Goal: Information Seeking & Learning: Learn about a topic

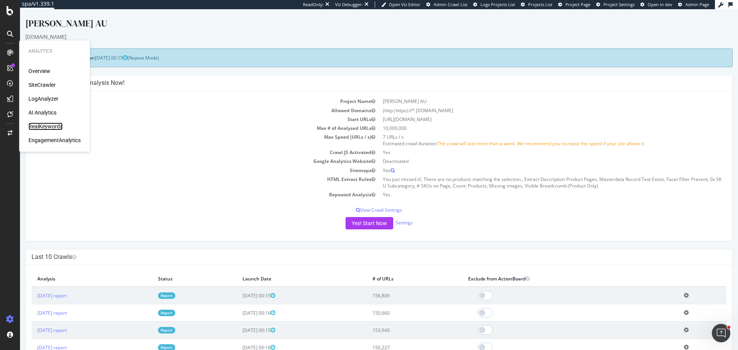
click at [46, 130] on div "RealKeywords" at bounding box center [45, 127] width 34 height 8
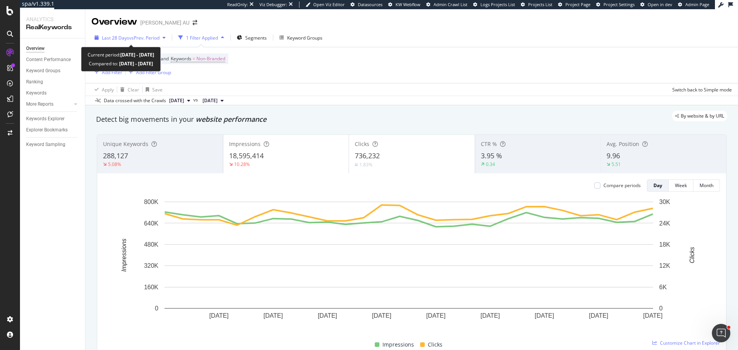
click at [139, 35] on span "vs Prev. Period" at bounding box center [144, 38] width 30 height 7
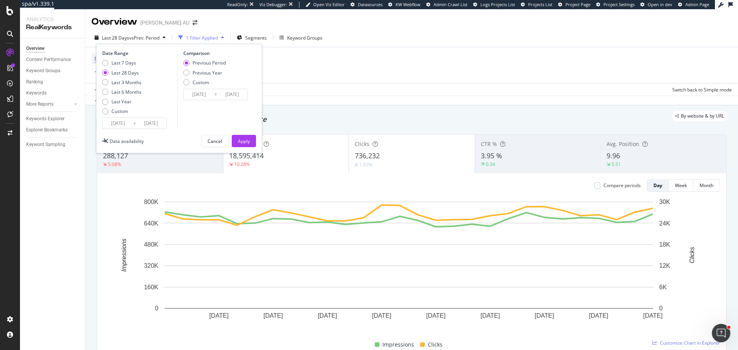
click at [120, 121] on input "[DATE]" at bounding box center [118, 123] width 31 height 11
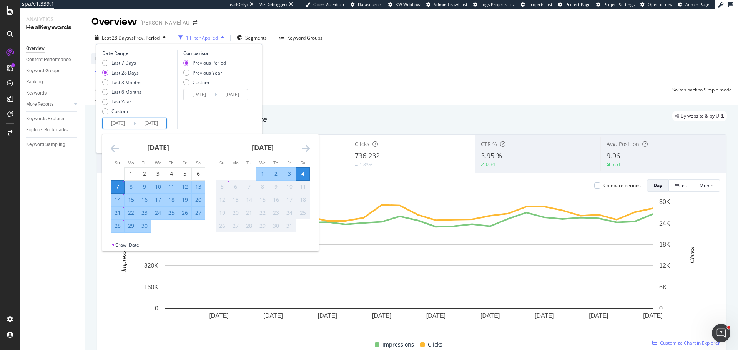
click at [116, 149] on icon "Move backward to switch to the previous month." at bounding box center [115, 148] width 8 height 9
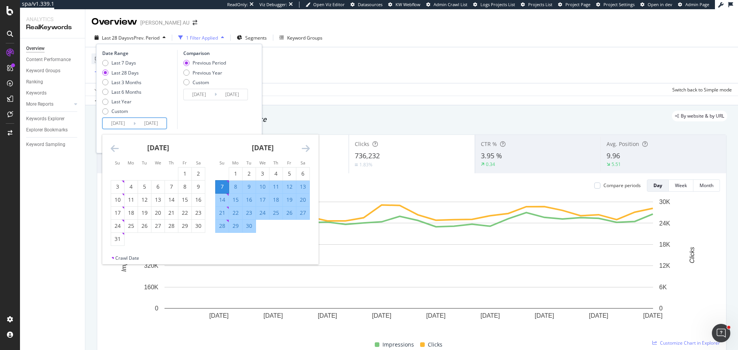
click at [116, 149] on icon "Move backward to switch to the previous month." at bounding box center [115, 148] width 8 height 9
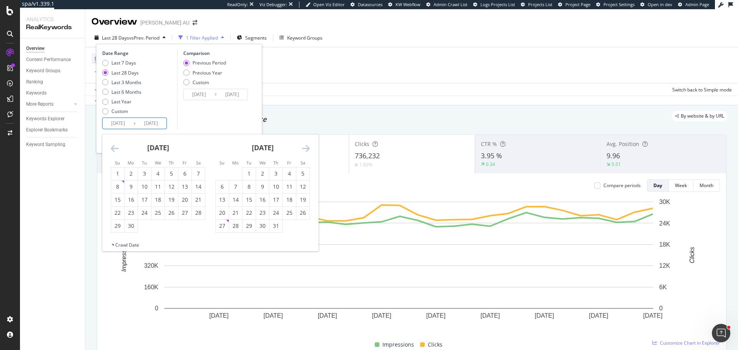
click at [116, 149] on icon "Move backward to switch to the previous month." at bounding box center [115, 148] width 8 height 9
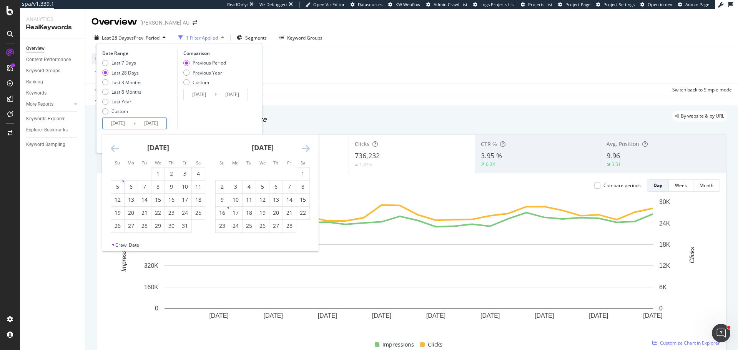
click at [116, 149] on icon "Move backward to switch to the previous month." at bounding box center [115, 148] width 8 height 9
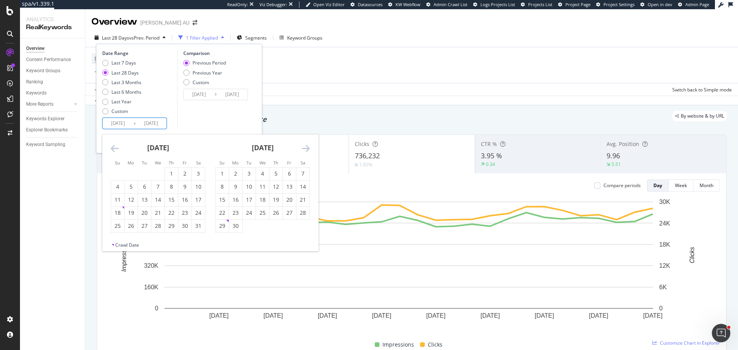
click at [116, 149] on icon "Move backward to switch to the previous month." at bounding box center [115, 148] width 8 height 9
click at [130, 176] on div "1" at bounding box center [131, 174] width 13 height 8
type input "2024/07/01"
type input "2023/03/28"
type input "2024/06/30"
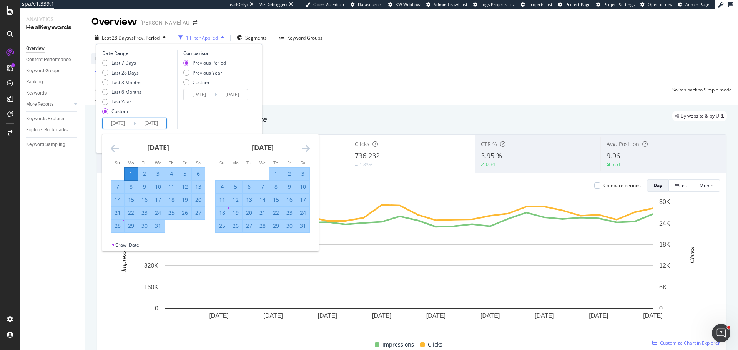
click at [311, 149] on div "August 2024 1 2 3 4 5 6 7 8 9 10 11 12 13 14 15 16 17 18 19 20 21 22 23 24 25 2…" at bounding box center [262, 184] width 105 height 98
click at [306, 149] on icon "Move forward to switch to the next month." at bounding box center [306, 148] width 8 height 9
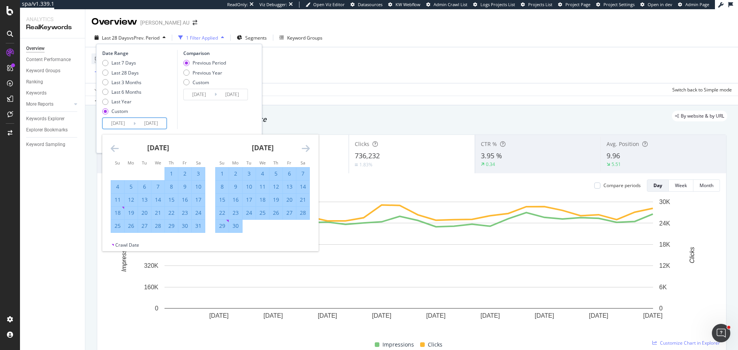
click at [306, 149] on icon "Move forward to switch to the next month." at bounding box center [306, 148] width 8 height 9
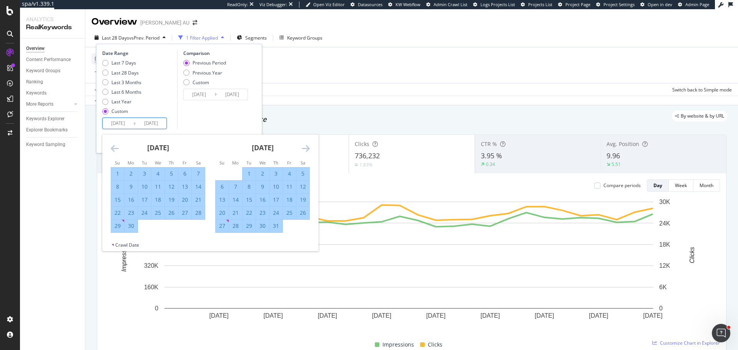
click at [306, 149] on icon "Move forward to switch to the next month." at bounding box center [306, 148] width 8 height 9
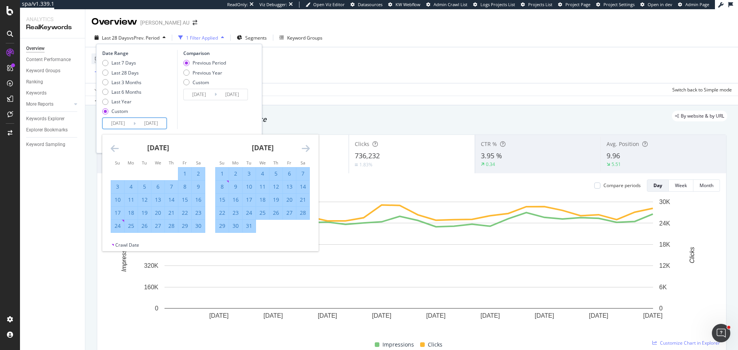
click at [306, 149] on icon "Move forward to switch to the next month." at bounding box center [306, 148] width 8 height 9
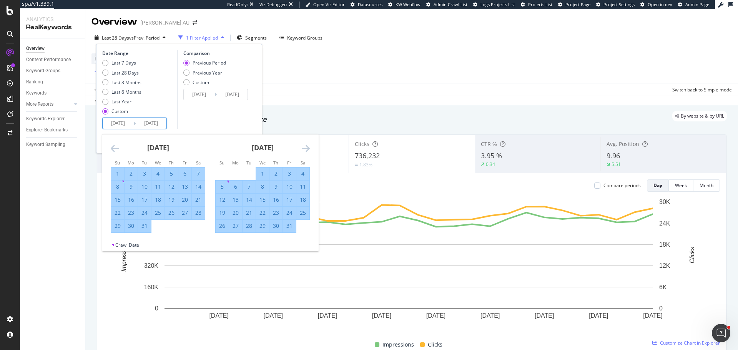
click at [306, 149] on icon "Move forward to switch to the next month." at bounding box center [306, 148] width 8 height 9
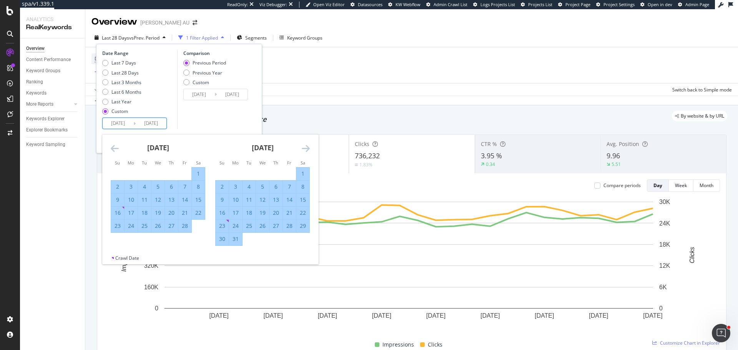
click at [306, 149] on icon "Move forward to switch to the next month." at bounding box center [306, 148] width 8 height 9
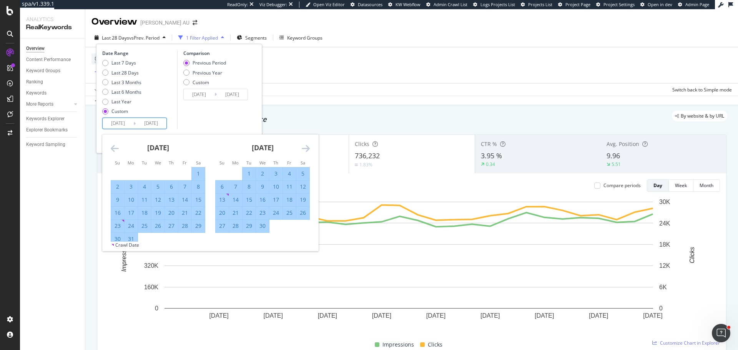
click at [306, 149] on icon "Move forward to switch to the next month." at bounding box center [306, 148] width 8 height 9
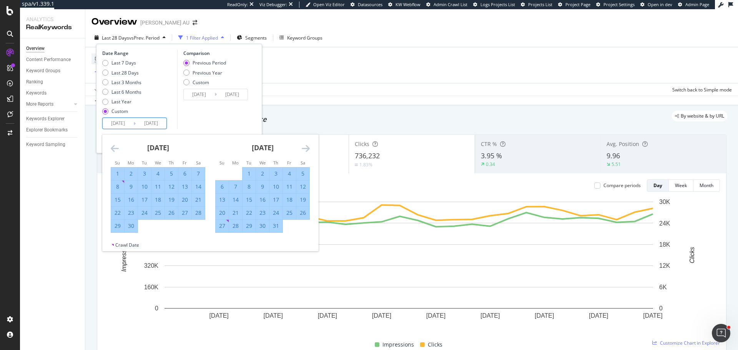
click at [132, 228] on div "30" at bounding box center [131, 226] width 13 height 8
type input "2025/06/30"
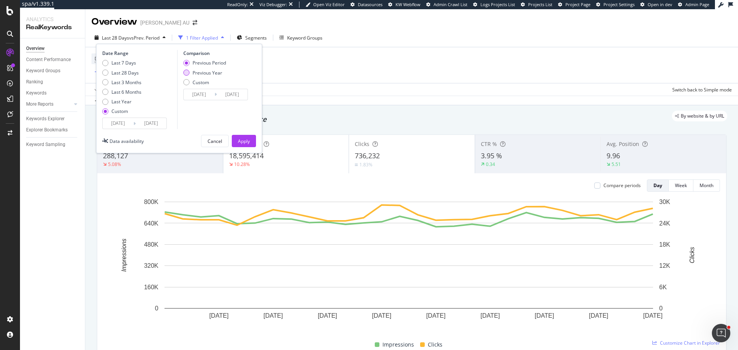
click at [215, 71] on div "Previous Year" at bounding box center [208, 73] width 30 height 7
type input "2023/07/03"
type input "2024/07/01"
click at [201, 97] on input "2023/07/03" at bounding box center [199, 94] width 31 height 11
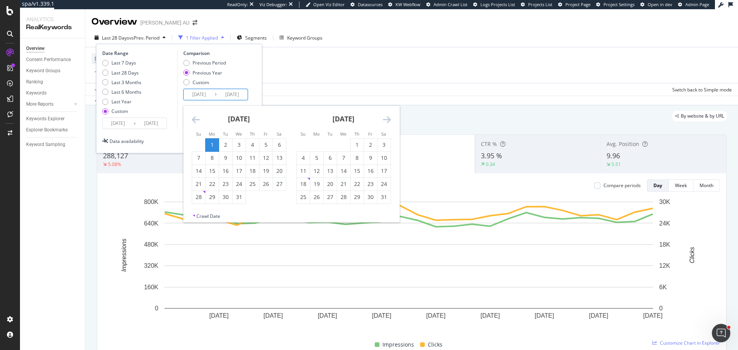
click at [193, 120] on icon "Move backward to switch to the previous month." at bounding box center [196, 119] width 8 height 9
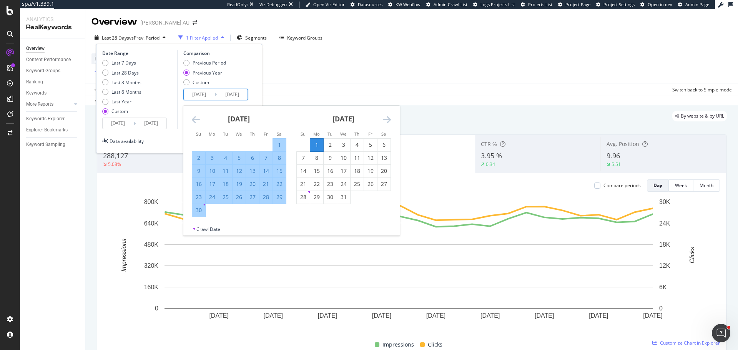
click at [193, 120] on icon "Move backward to switch to the previous month." at bounding box center [196, 119] width 8 height 9
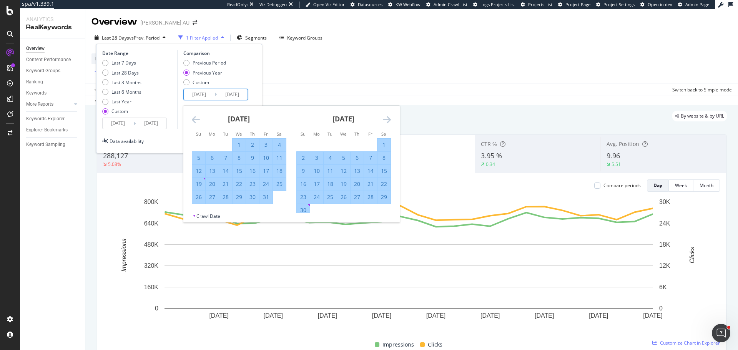
click at [193, 120] on icon "Move backward to switch to the previous month." at bounding box center [196, 119] width 8 height 9
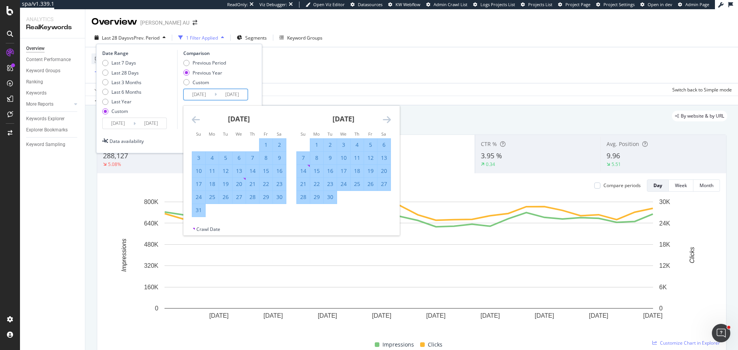
click at [193, 120] on icon "Move backward to switch to the previous month." at bounding box center [196, 119] width 8 height 9
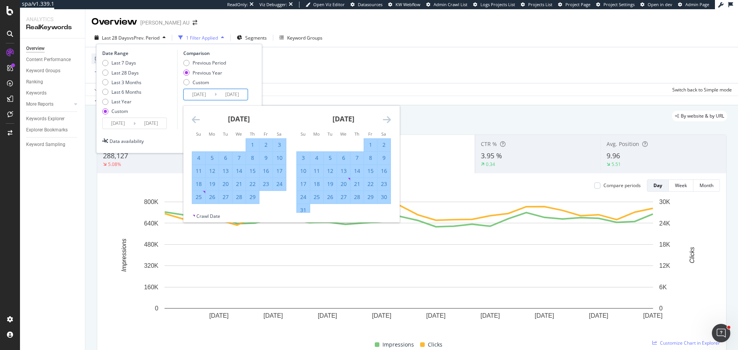
click at [193, 120] on icon "Move backward to switch to the previous month." at bounding box center [196, 119] width 8 height 9
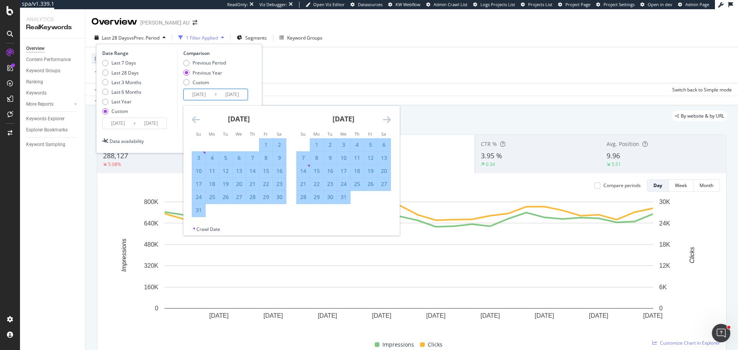
click at [193, 120] on icon "Move backward to switch to the previous month." at bounding box center [196, 119] width 8 height 9
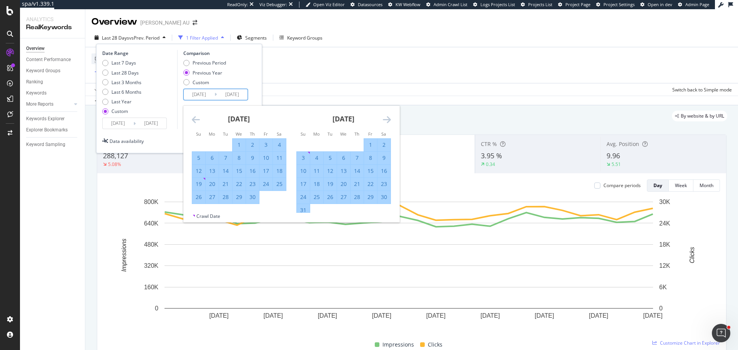
click at [193, 120] on icon "Move backward to switch to the previous month." at bounding box center [196, 119] width 8 height 9
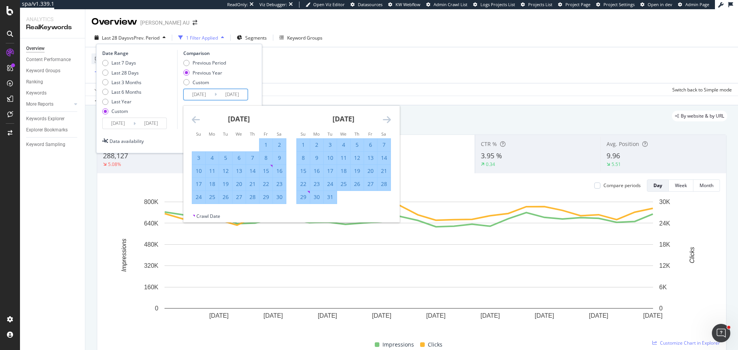
click at [193, 120] on icon "Move backward to switch to the previous month." at bounding box center [196, 119] width 8 height 9
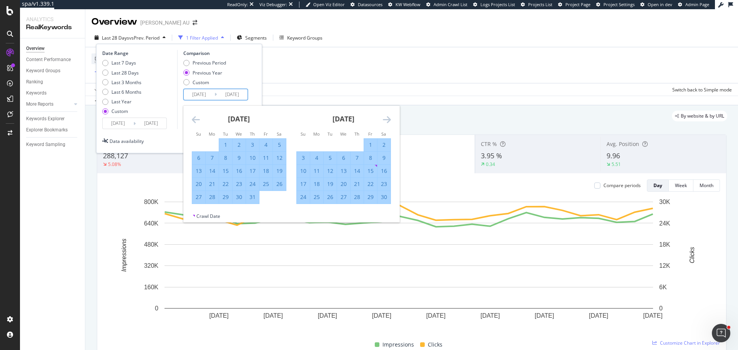
click at [193, 120] on icon "Move backward to switch to the previous month." at bounding box center [196, 119] width 8 height 9
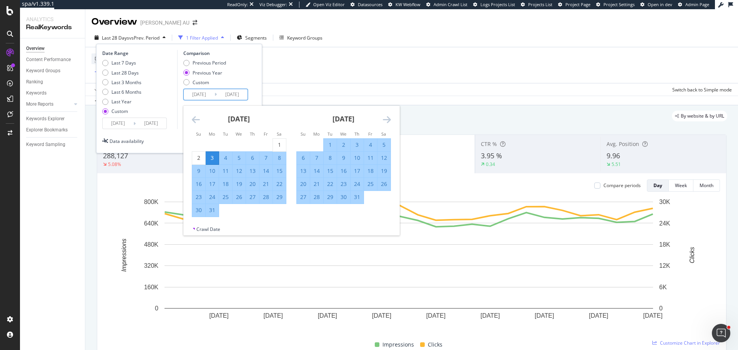
click at [193, 120] on icon "Move backward to switch to the previous month." at bounding box center [196, 119] width 8 height 9
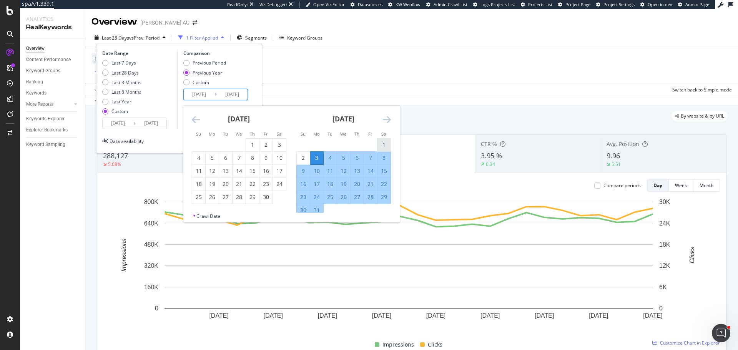
click at [383, 140] on div "1" at bounding box center [383, 145] width 13 height 13
type input "2023/07/01"
click at [384, 116] on icon "Move forward to switch to the next month." at bounding box center [387, 119] width 8 height 9
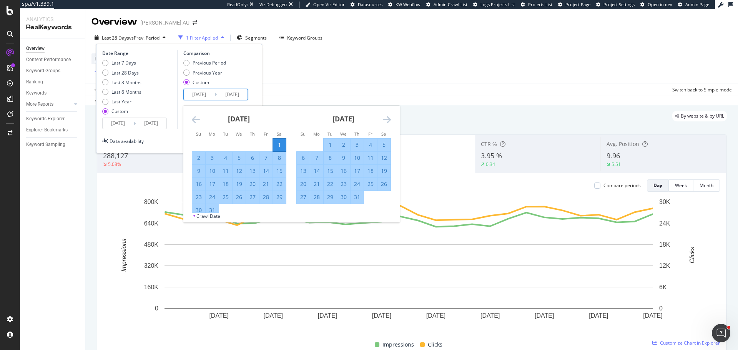
click at [384, 116] on icon "Move forward to switch to the next month." at bounding box center [387, 119] width 8 height 9
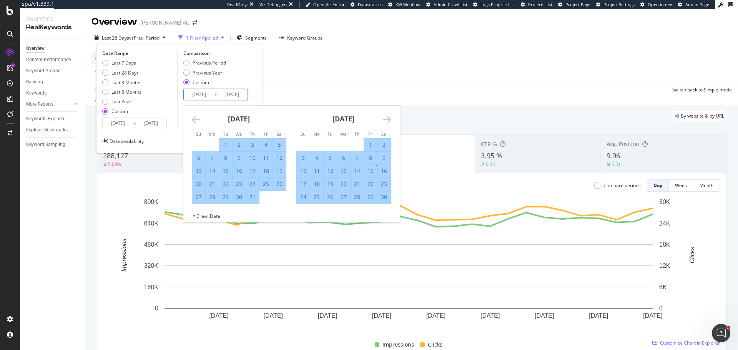
click at [384, 116] on icon "Move forward to switch to the next month." at bounding box center [387, 119] width 8 height 9
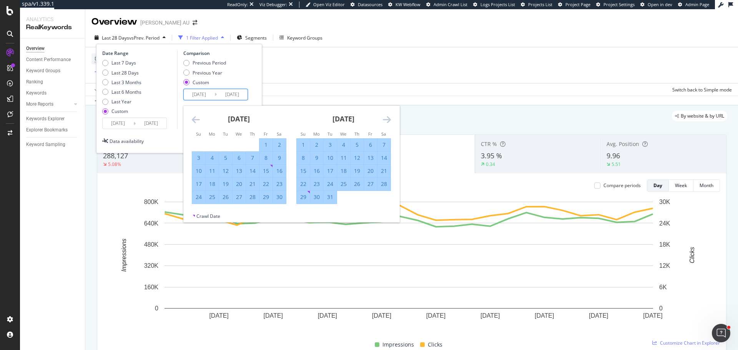
click at [384, 117] on icon "Move forward to switch to the next month." at bounding box center [387, 119] width 8 height 9
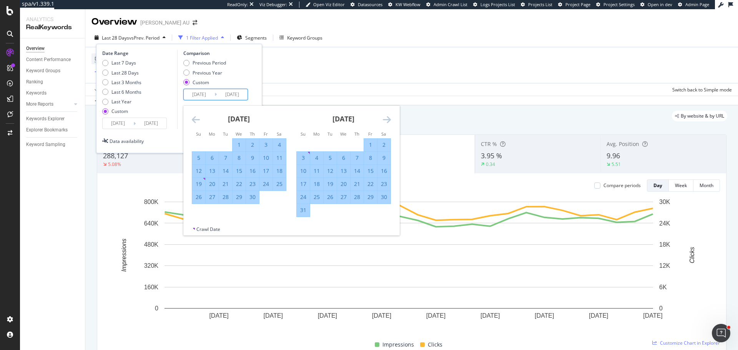
click at [384, 118] on icon "Move forward to switch to the next month." at bounding box center [387, 119] width 8 height 9
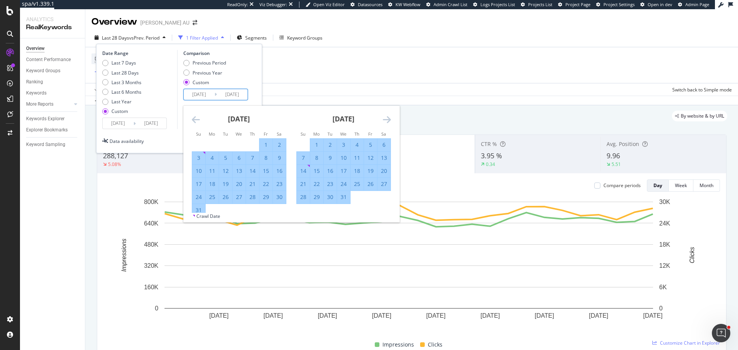
click at [384, 118] on icon "Move forward to switch to the next month." at bounding box center [387, 119] width 8 height 9
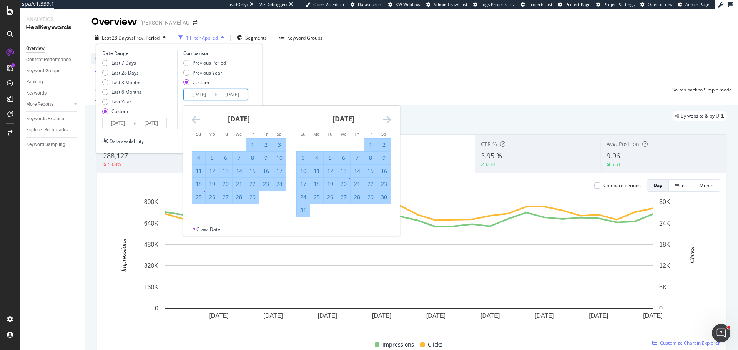
click at [384, 118] on icon "Move forward to switch to the next month." at bounding box center [387, 119] width 8 height 9
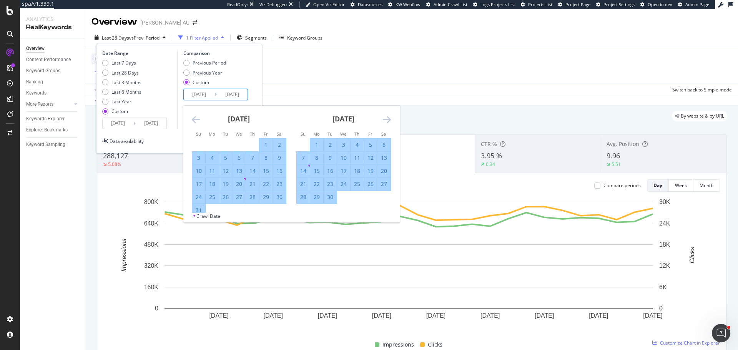
click at [384, 118] on icon "Move forward to switch to the next month." at bounding box center [387, 119] width 8 height 9
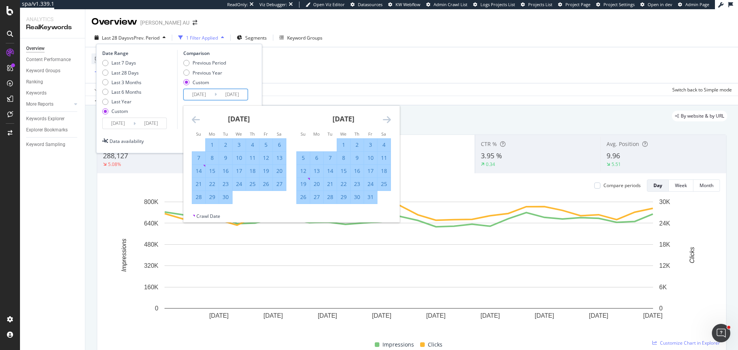
click at [384, 118] on icon "Move forward to switch to the next month." at bounding box center [387, 119] width 8 height 9
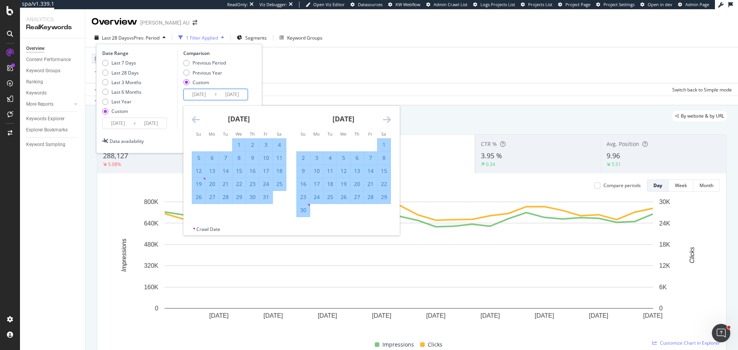
click at [384, 118] on icon "Move forward to switch to the next month." at bounding box center [387, 119] width 8 height 9
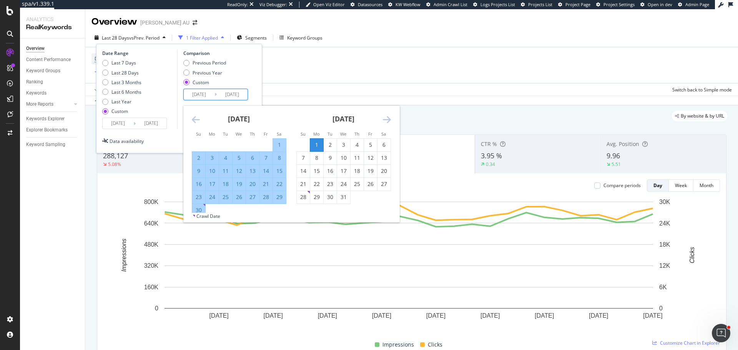
click at [198, 209] on div "30" at bounding box center [198, 210] width 13 height 8
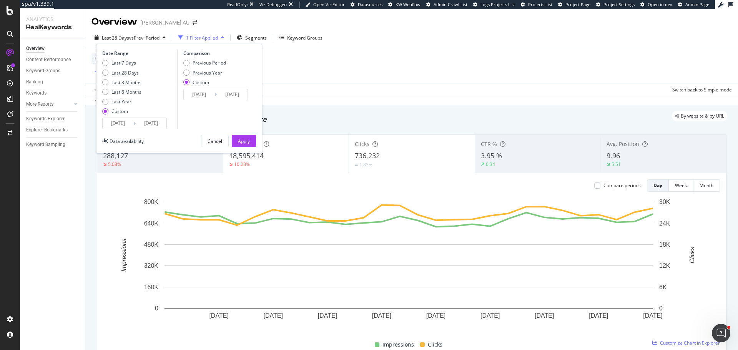
type input "2024/06/30"
click at [243, 139] on div "Apply" at bounding box center [244, 141] width 12 height 7
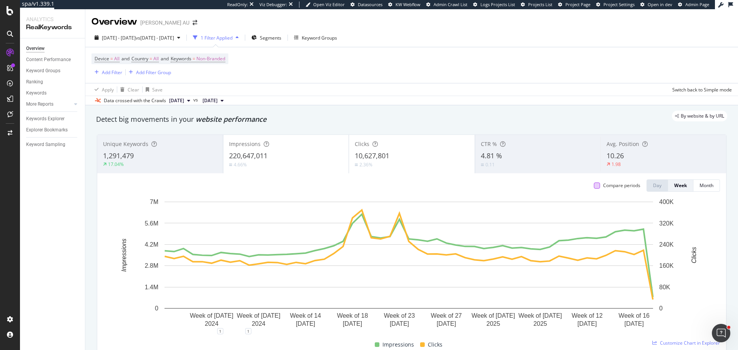
click at [594, 188] on div at bounding box center [597, 186] width 6 height 6
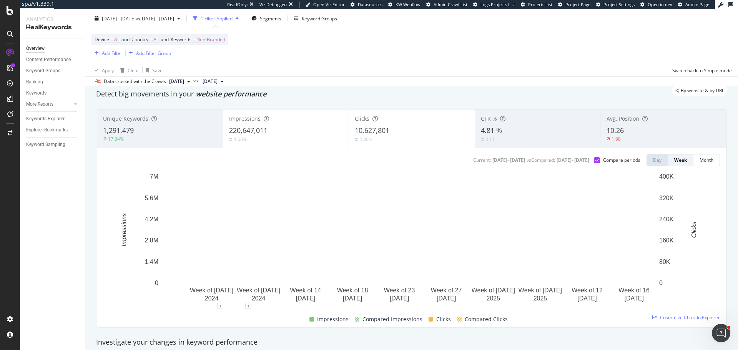
scroll to position [38, 0]
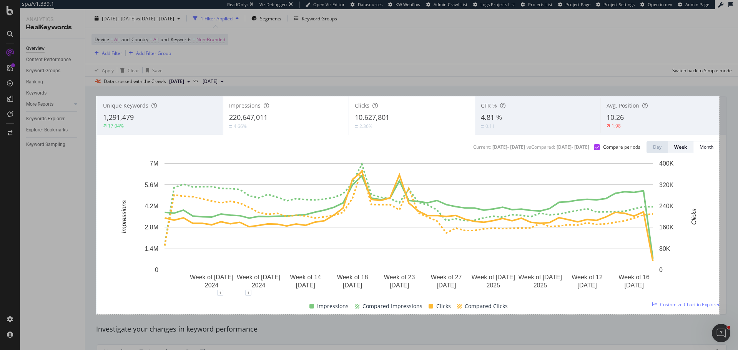
drag, startPoint x: 96, startPoint y: 96, endPoint x: 719, endPoint y: 314, distance: 660.1
click at [719, 314] on div "1621 X 568" at bounding box center [369, 175] width 738 height 350
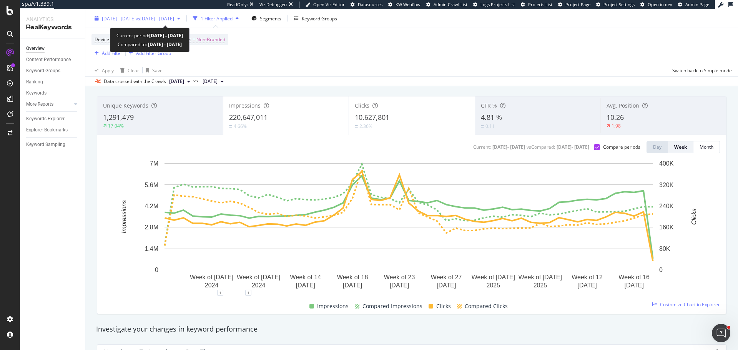
click at [149, 22] on div "2024 Jul. 1st - 2025 Jun. 30th vs 2023 Jul. 1st - 2024 Jun. 30th" at bounding box center [137, 19] width 92 height 12
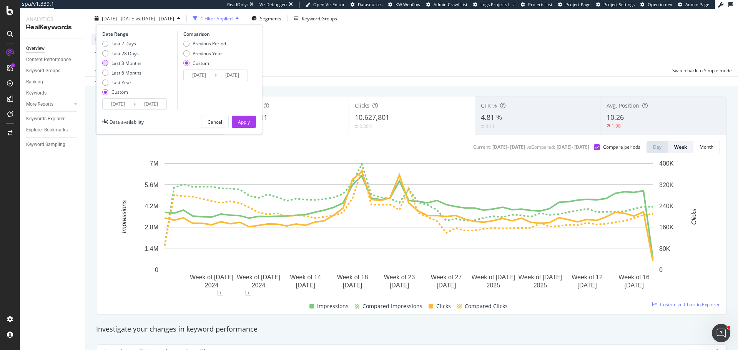
click at [130, 62] on div "Last 3 Months" at bounding box center [126, 63] width 30 height 7
type input "2025/07/05"
type input "2025/10/04"
click at [214, 51] on div "Previous Year" at bounding box center [208, 53] width 30 height 7
type input "2024/07/06"
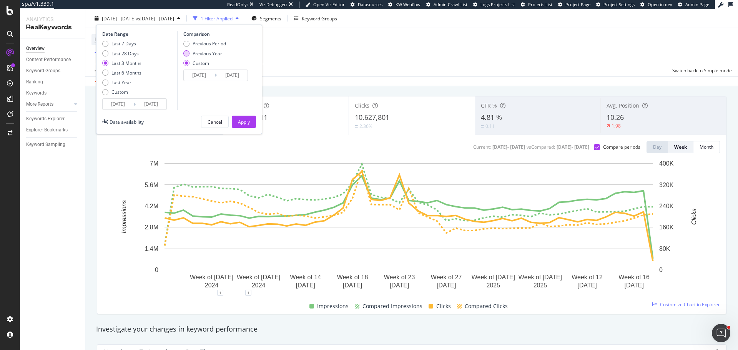
type input "2024/10/05"
click at [204, 43] on div "Previous Period" at bounding box center [209, 43] width 33 height 7
type input "2025/04/04"
type input "2025/07/04"
click at [242, 123] on div "Apply" at bounding box center [244, 121] width 12 height 7
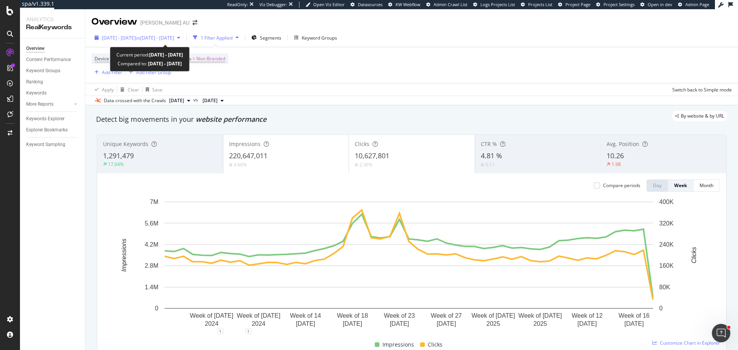
click at [174, 35] on span "vs 2023 Jul. 1st - 2024 Jun. 30th" at bounding box center [155, 38] width 38 height 7
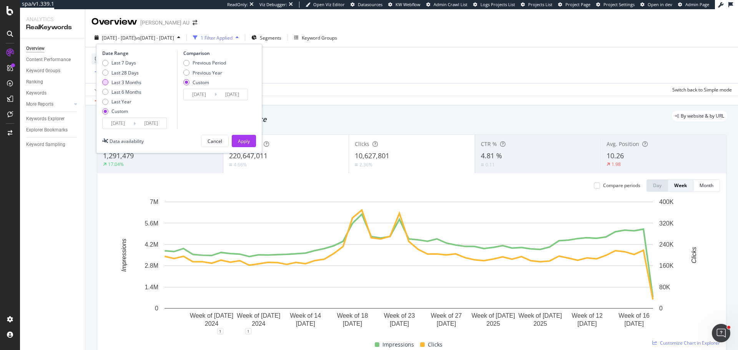
click at [130, 82] on div "Last 3 Months" at bounding box center [126, 82] width 30 height 7
type input "[DATE]"
click at [222, 65] on div "Previous Period" at bounding box center [209, 63] width 33 height 7
type input "[DATE]"
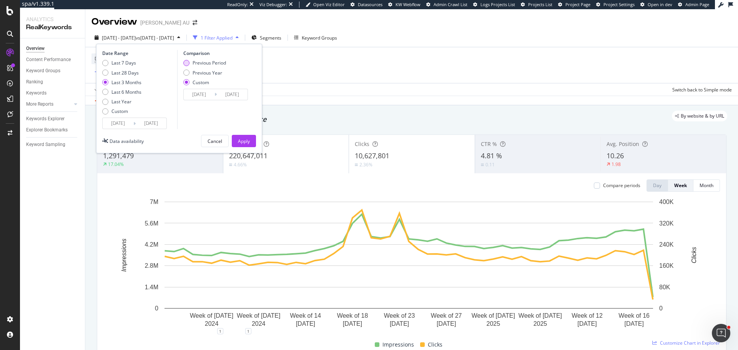
type input "[DATE]"
click at [239, 139] on div "Apply" at bounding box center [244, 141] width 12 height 7
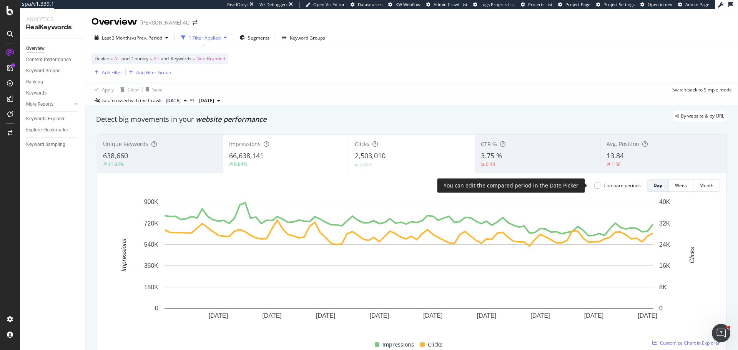
click at [604, 186] on div "Compare periods" at bounding box center [621, 185] width 37 height 7
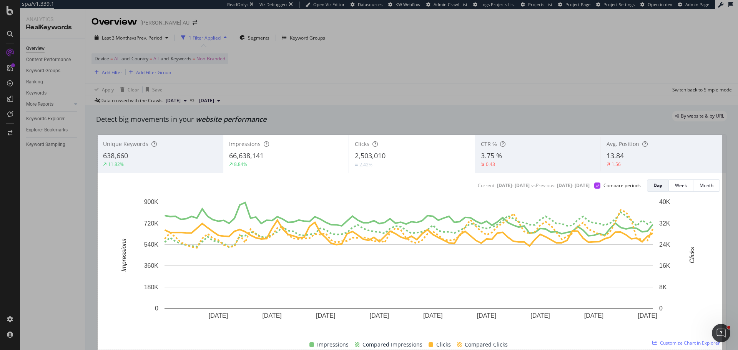
drag, startPoint x: 98, startPoint y: 135, endPoint x: 722, endPoint y: 350, distance: 659.6
click at [722, 350] on div "1623 X 558" at bounding box center [369, 175] width 738 height 350
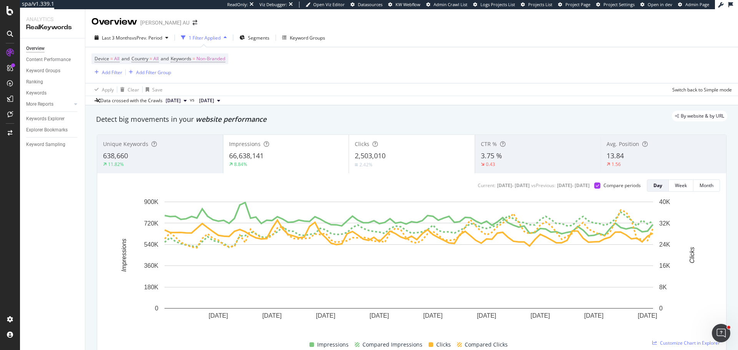
scroll to position [38, 0]
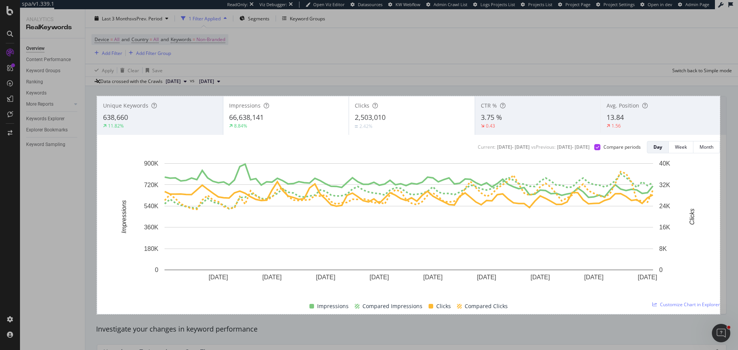
drag, startPoint x: 97, startPoint y: 96, endPoint x: 720, endPoint y: 314, distance: 660.1
click at [720, 314] on div "1621 X 568" at bounding box center [369, 175] width 738 height 350
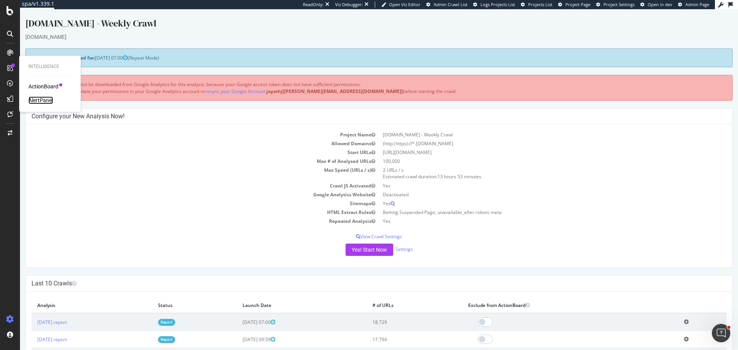
click at [35, 98] on div "AlertPanel" at bounding box center [40, 100] width 25 height 8
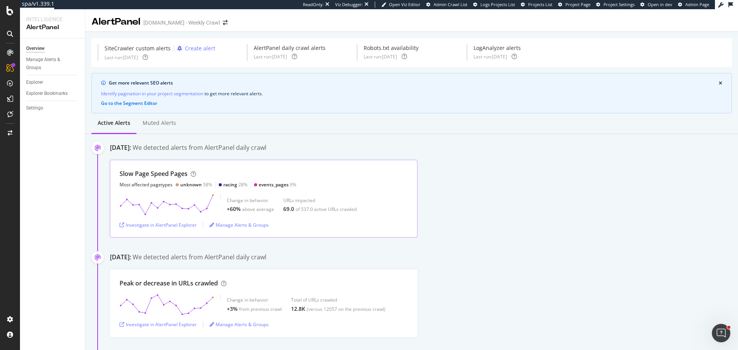
drag, startPoint x: 75, startPoint y: 213, endPoint x: 116, endPoint y: 223, distance: 41.4
click at [75, 213] on div "Overview Manage Alerts & Groups Explorer Explorer Bookmarks Settings" at bounding box center [52, 194] width 65 height 312
click at [179, 228] on div "Investigate in AlertPanel Explorer" at bounding box center [158, 225] width 77 height 7
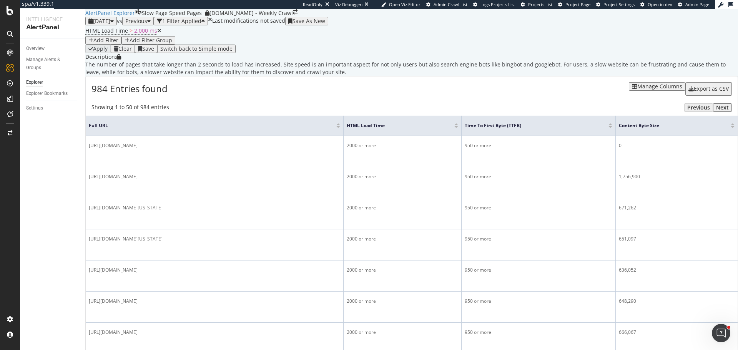
click at [639, 90] on div "Manage Columns" at bounding box center [659, 86] width 45 height 6
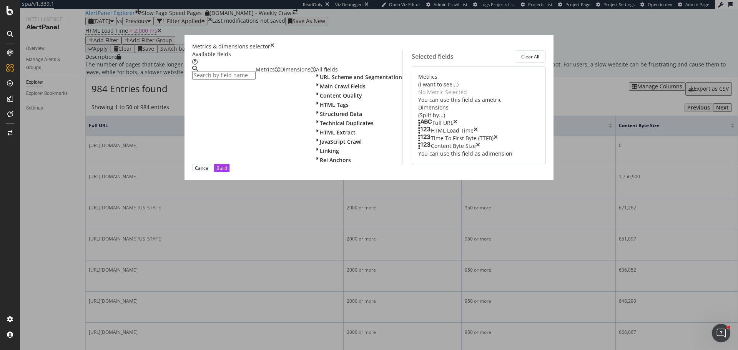
click at [249, 80] on input "modal" at bounding box center [223, 75] width 63 height 8
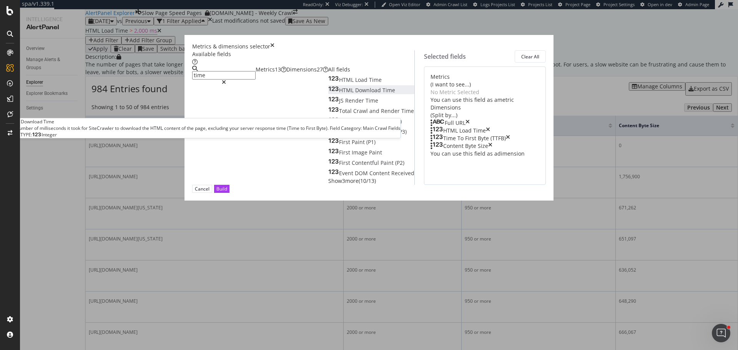
type input "time"
click at [355, 94] on span "Download" at bounding box center [368, 89] width 27 height 7
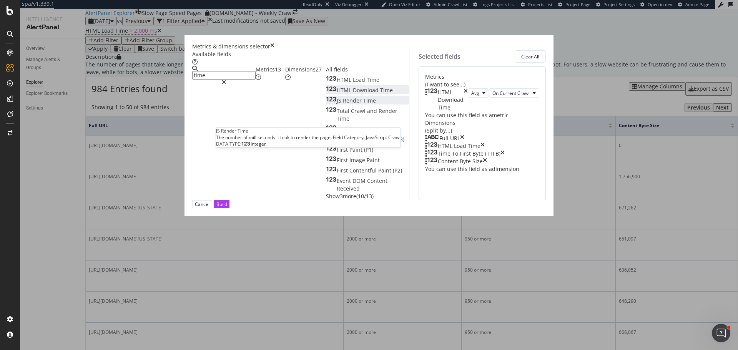
click at [343, 104] on span "Render" at bounding box center [353, 100] width 20 height 7
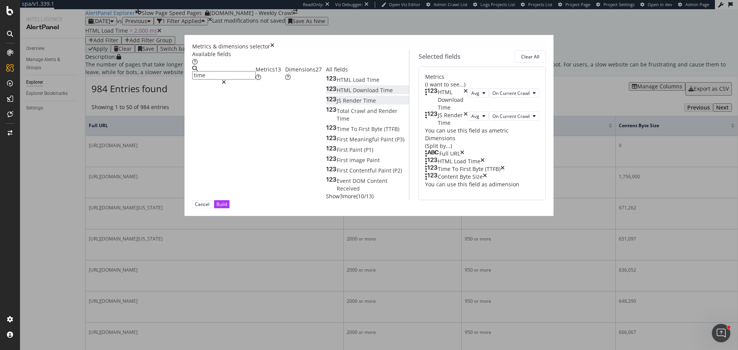
click at [485, 165] on icon "times" at bounding box center [482, 162] width 4 height 8
click at [505, 165] on icon "times" at bounding box center [502, 162] width 4 height 8
click at [353, 83] on span "Load" at bounding box center [360, 79] width 14 height 7
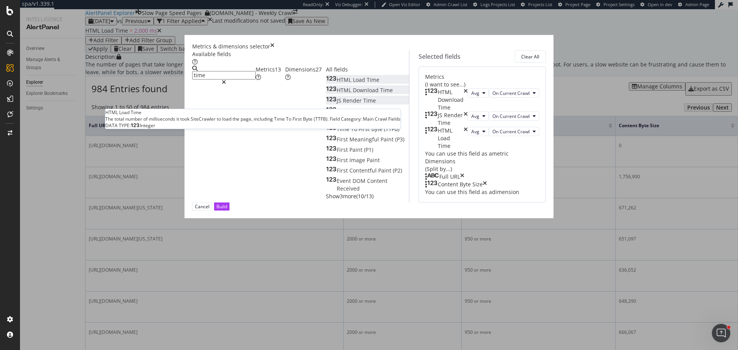
click at [353, 83] on span "Load" at bounding box center [360, 79] width 14 height 7
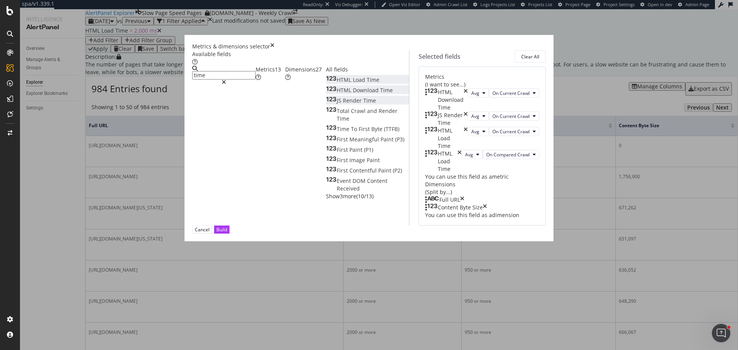
click at [462, 173] on icon "times" at bounding box center [459, 161] width 4 height 23
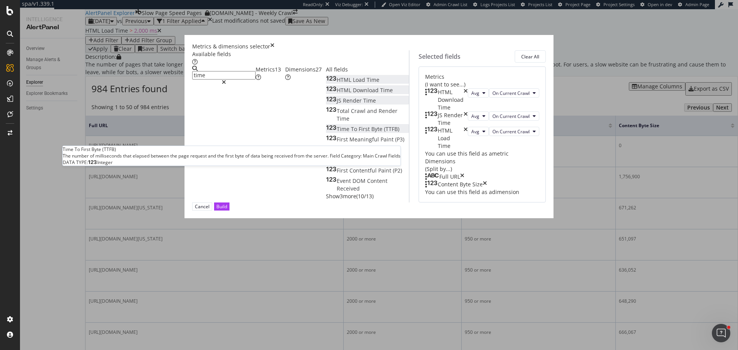
click at [359, 133] on span "First" at bounding box center [365, 128] width 13 height 7
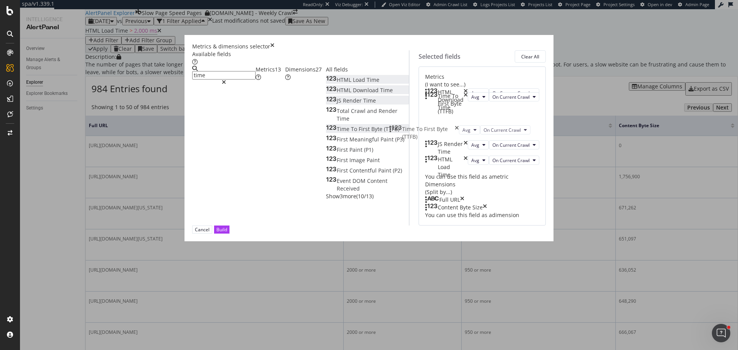
drag, startPoint x: 391, startPoint y: 186, endPoint x: 395, endPoint y: 132, distance: 53.6
click at [395, 132] on body "spa/v1.339.1 ReadOnly: Viz Debugger: Open Viz Editor Admin Crawl List Logs Proj…" at bounding box center [369, 175] width 738 height 350
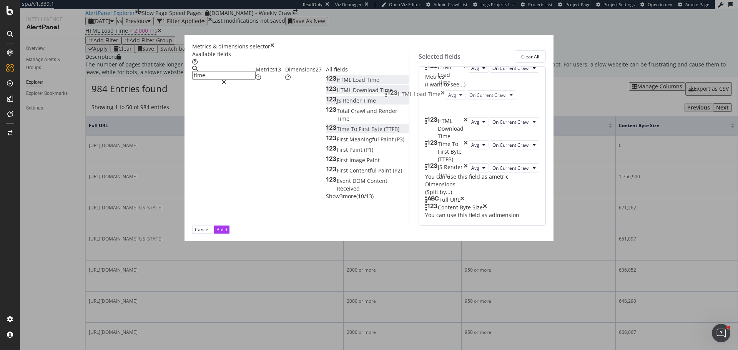
drag, startPoint x: 389, startPoint y: 188, endPoint x: 389, endPoint y: 100, distance: 88.4
click at [389, 100] on body "spa/v1.339.1 ReadOnly: Viz Debugger: Open Viz Editor Admin Crawl List Logs Proj…" at bounding box center [369, 175] width 738 height 350
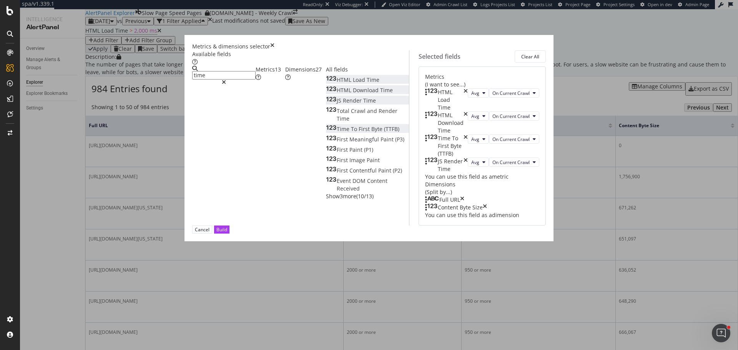
click at [227, 233] on div "Build" at bounding box center [221, 229] width 11 height 7
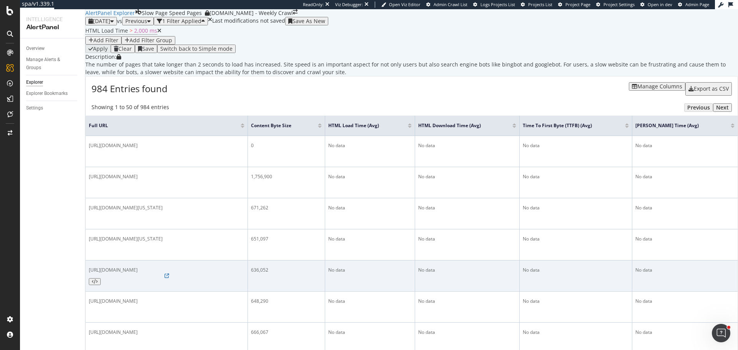
scroll to position [77, 0]
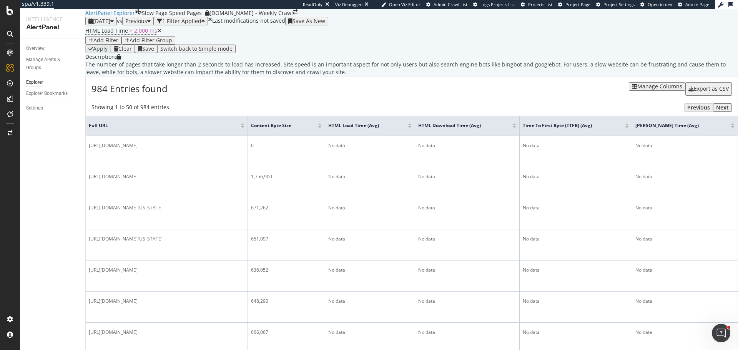
click at [649, 83] on div "Manage Columns" at bounding box center [659, 86] width 45 height 6
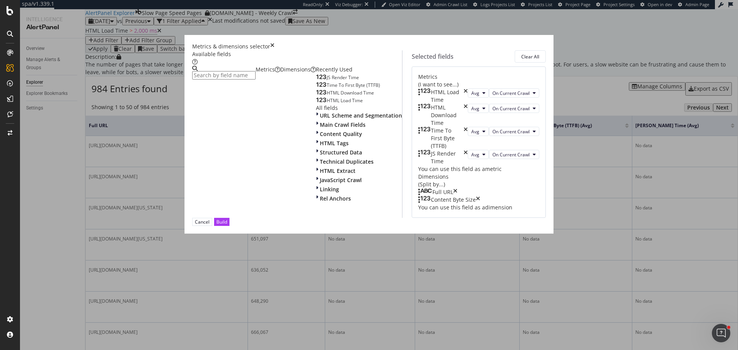
click at [468, 98] on icon "times" at bounding box center [465, 95] width 4 height 15
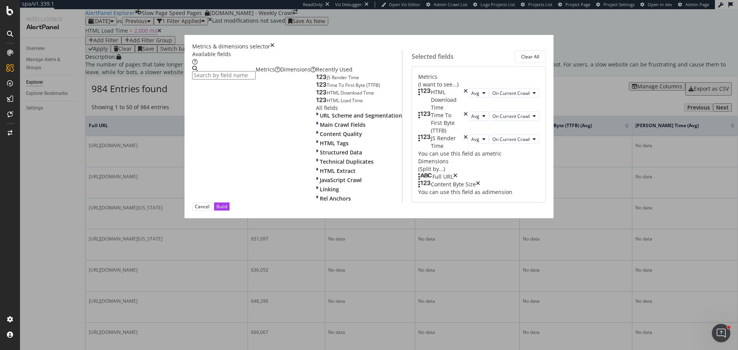
click at [468, 98] on icon "times" at bounding box center [465, 99] width 4 height 23
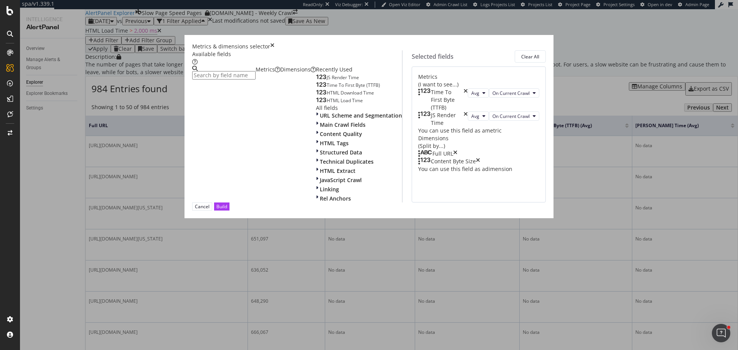
click at [468, 98] on icon "times" at bounding box center [465, 99] width 4 height 23
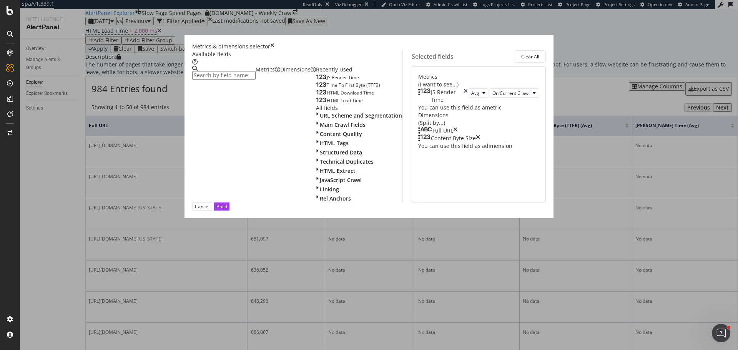
click at [468, 98] on icon "times" at bounding box center [465, 95] width 4 height 15
click at [280, 73] on div "Dimensions" at bounding box center [298, 70] width 36 height 8
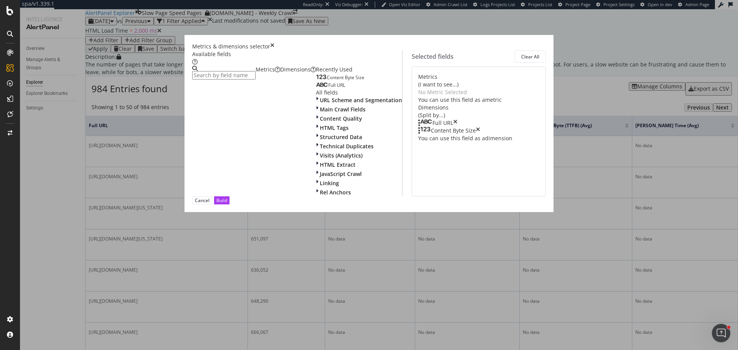
click at [256, 78] on input "modal" at bounding box center [223, 75] width 63 height 8
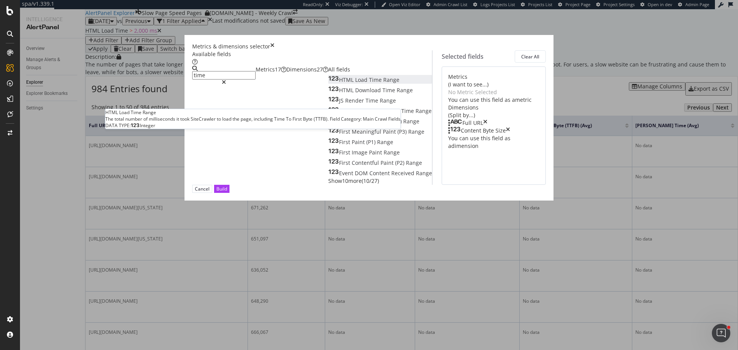
type input "time"
click at [355, 83] on span "Load" at bounding box center [362, 79] width 14 height 7
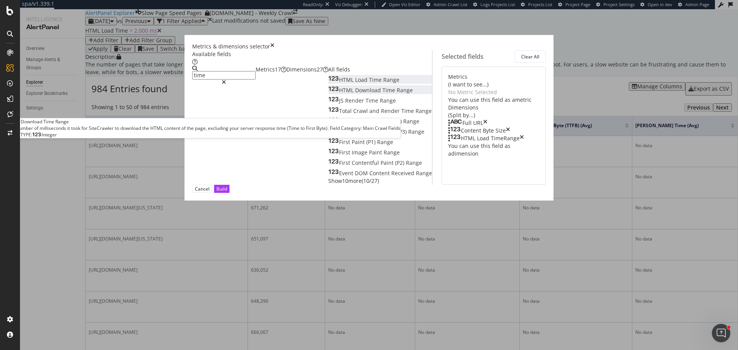
click at [355, 94] on span "Download" at bounding box center [368, 89] width 27 height 7
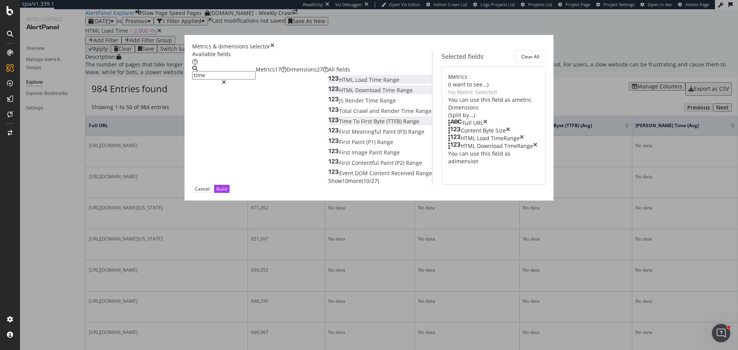
click at [361, 125] on span "First" at bounding box center [367, 121] width 13 height 7
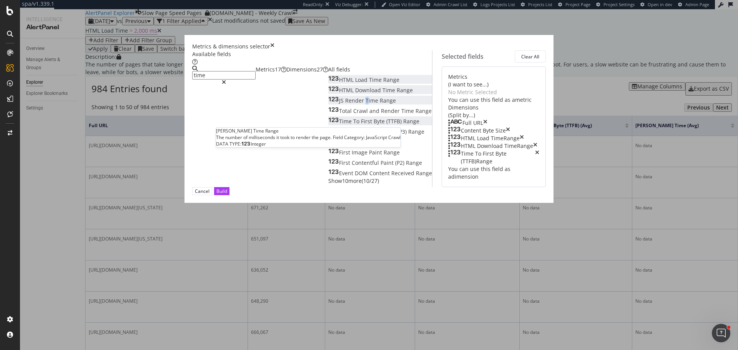
click at [328, 105] on div "JS Render Time Range" at bounding box center [362, 101] width 68 height 8
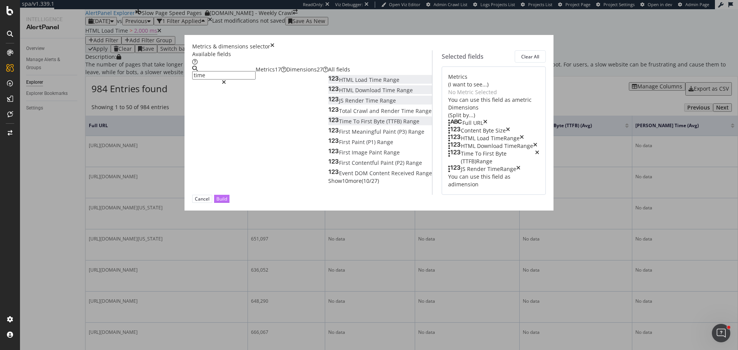
click at [229, 203] on button "Build" at bounding box center [221, 199] width 15 height 8
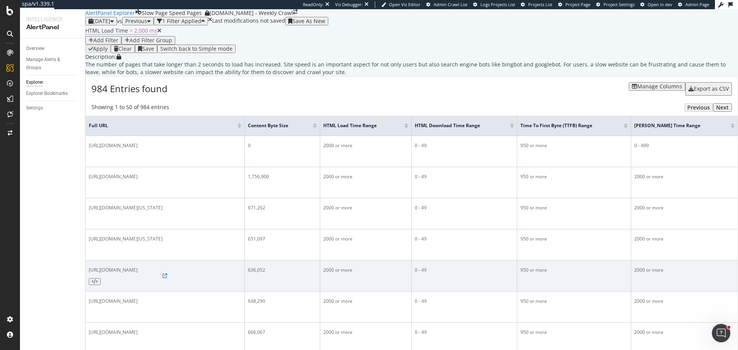
scroll to position [77, 0]
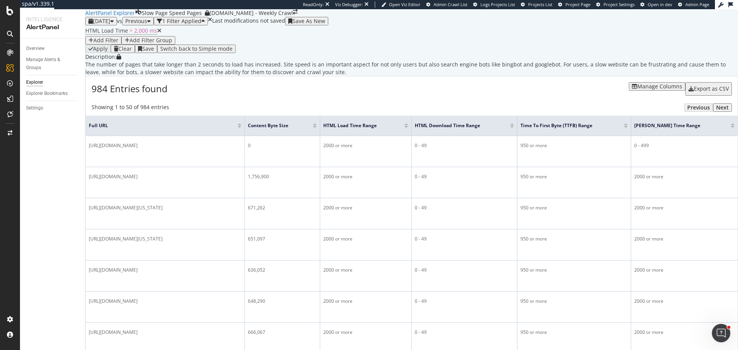
click at [646, 83] on div "Manage Columns" at bounding box center [659, 86] width 45 height 6
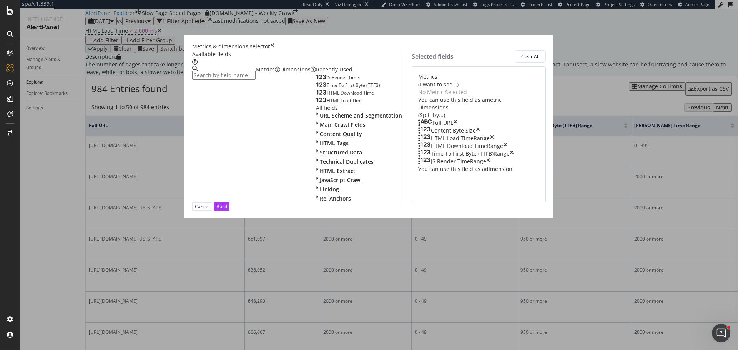
click at [256, 73] on div "Metrics" at bounding box center [268, 70] width 25 height 8
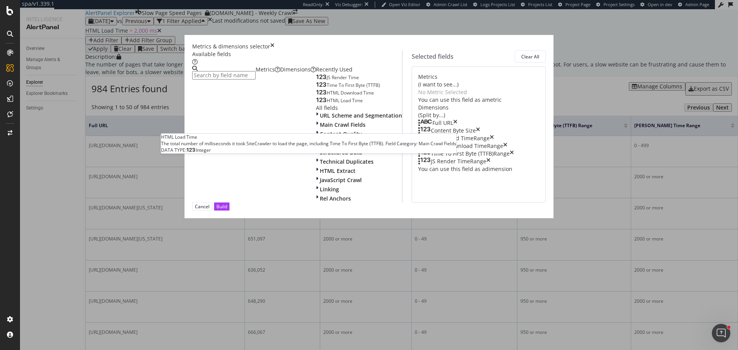
click at [327, 104] on span "HTML Load Time" at bounding box center [345, 100] width 36 height 7
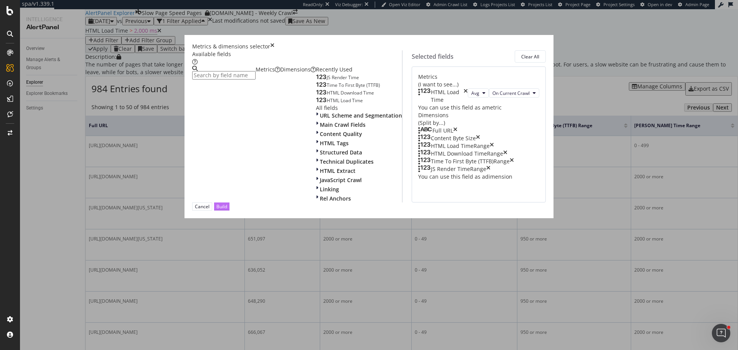
click at [227, 210] on div "Build" at bounding box center [221, 206] width 11 height 7
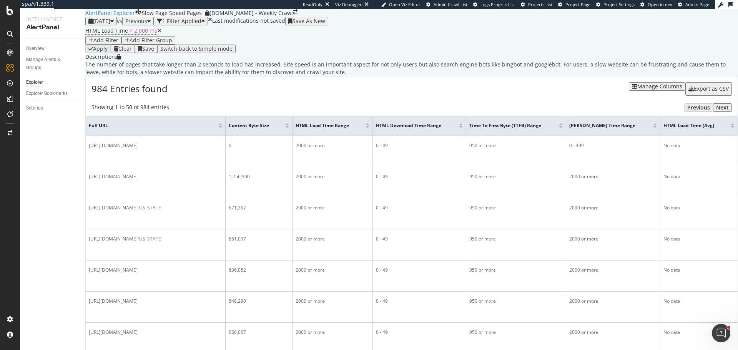
click at [654, 90] on div "Manage Columns" at bounding box center [659, 86] width 45 height 6
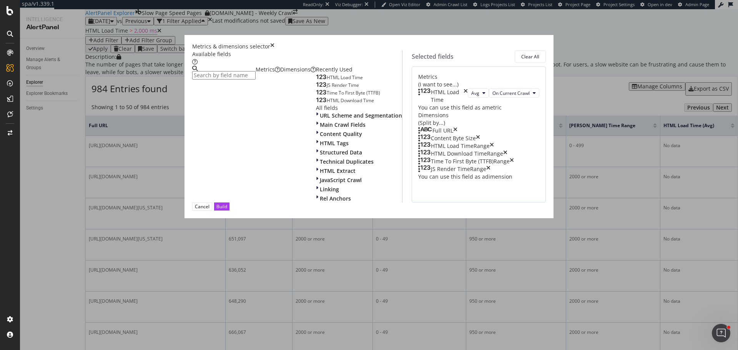
click at [468, 96] on icon "times" at bounding box center [465, 95] width 4 height 15
click at [229, 211] on button "Build" at bounding box center [221, 207] width 15 height 8
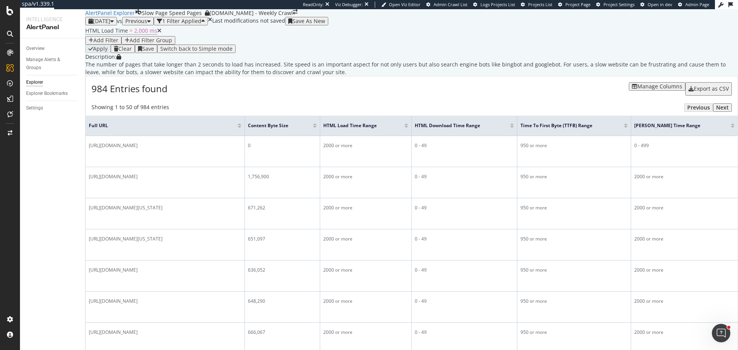
click at [637, 90] on div "Manage Columns" at bounding box center [659, 86] width 45 height 6
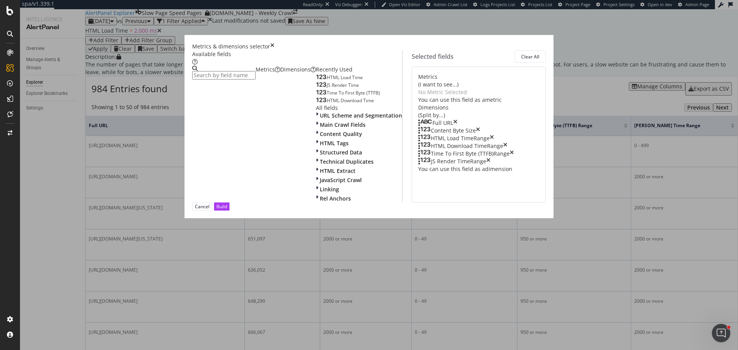
click at [256, 79] on input "modal" at bounding box center [223, 75] width 63 height 8
type input "cwv"
click at [274, 43] on icon "times" at bounding box center [272, 47] width 4 height 8
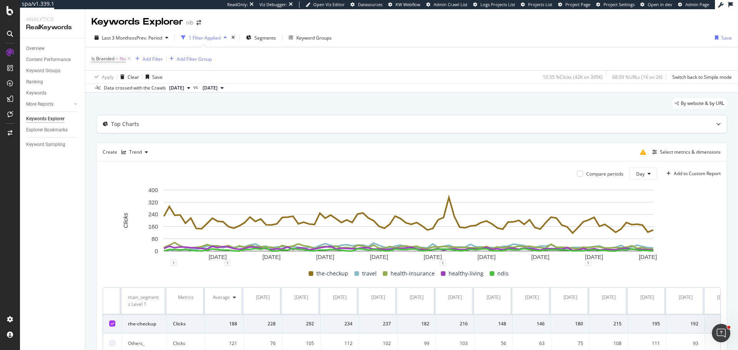
scroll to position [38, 0]
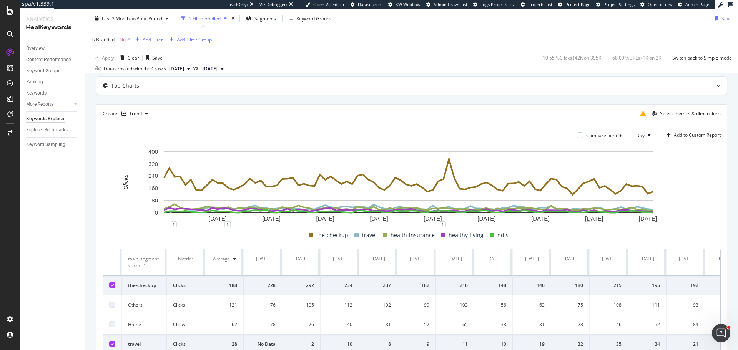
click at [160, 39] on div "Add Filter" at bounding box center [153, 39] width 20 height 7
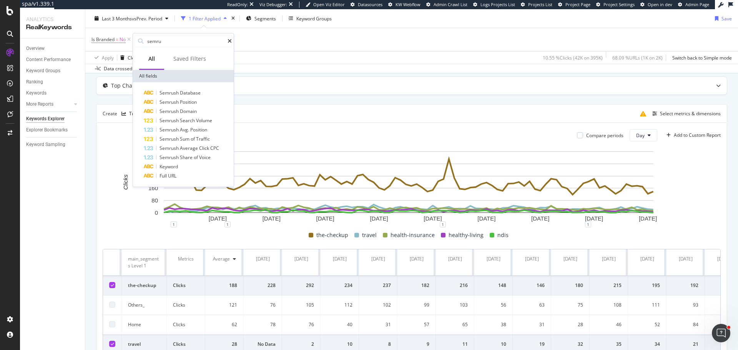
type input "semru"
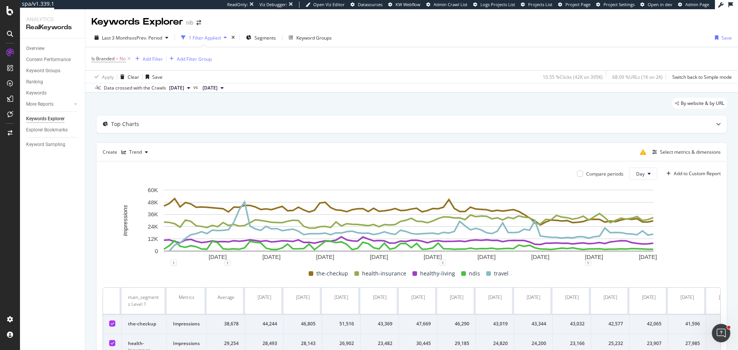
scroll to position [73, 0]
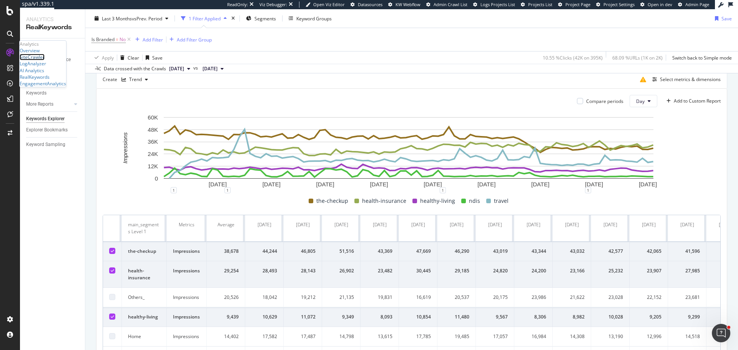
click at [40, 60] on div "SiteCrawler" at bounding box center [32, 57] width 25 height 7
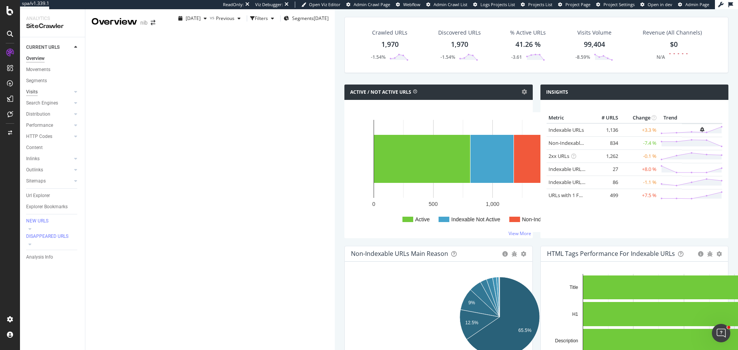
click at [35, 91] on div "Visits" at bounding box center [32, 92] width 12 height 8
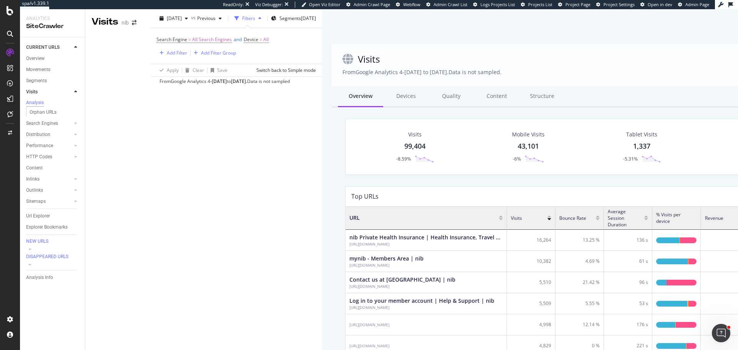
scroll to position [6, 6]
